Goal: Information Seeking & Learning: Check status

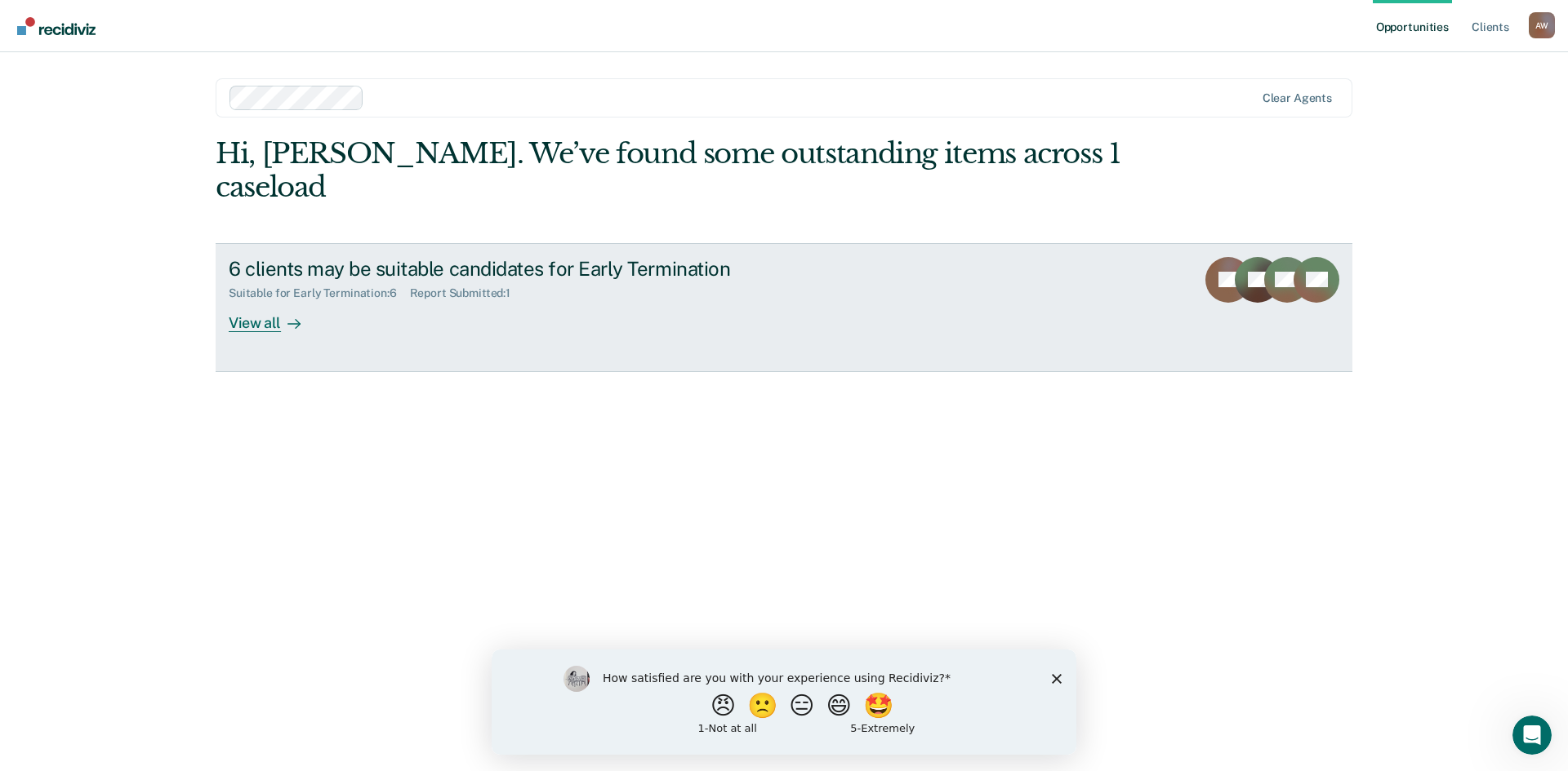
click at [266, 301] on div "View all" at bounding box center [274, 316] width 92 height 32
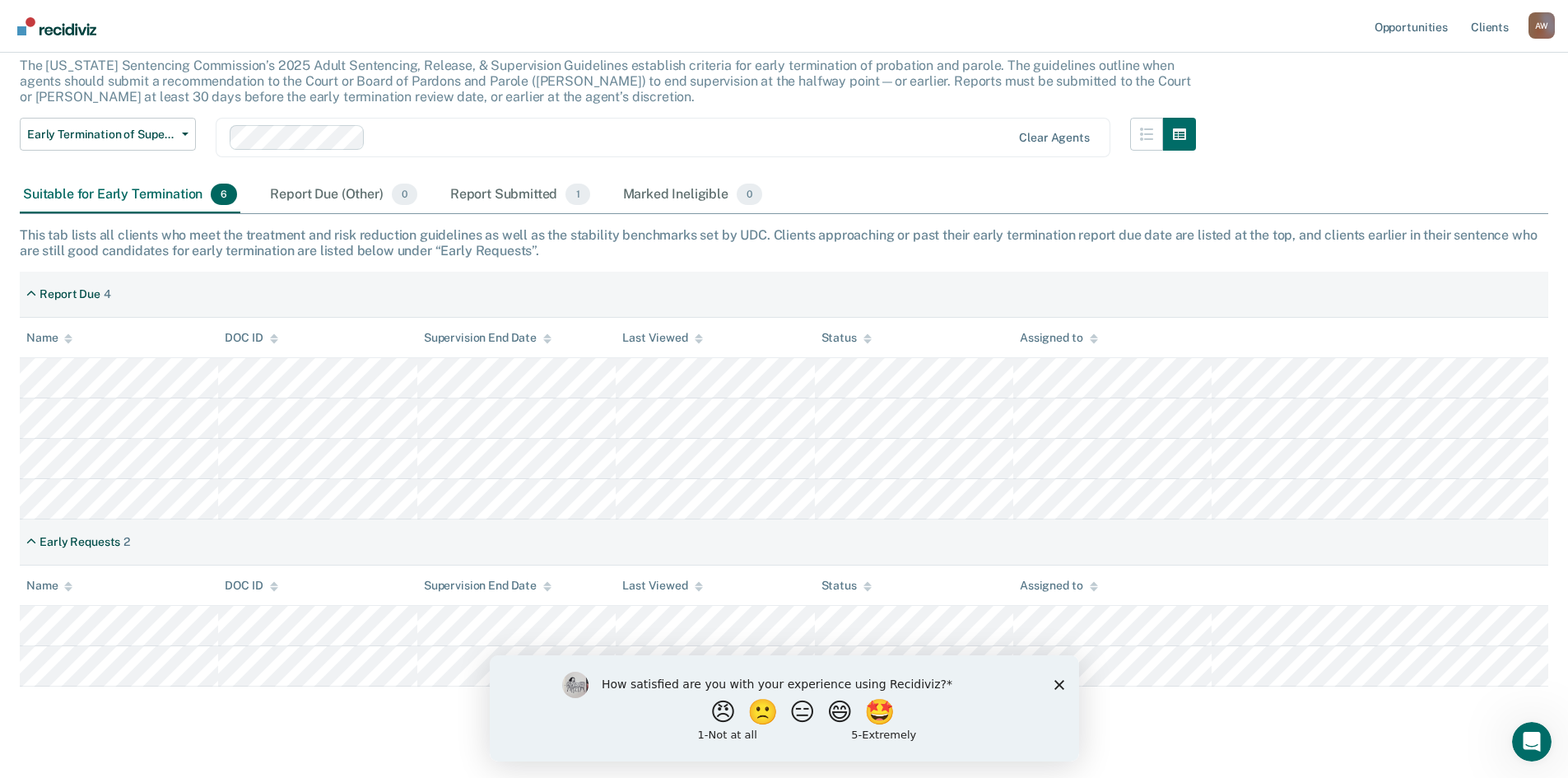
scroll to position [130, 0]
